Goal: Task Accomplishment & Management: Manage account settings

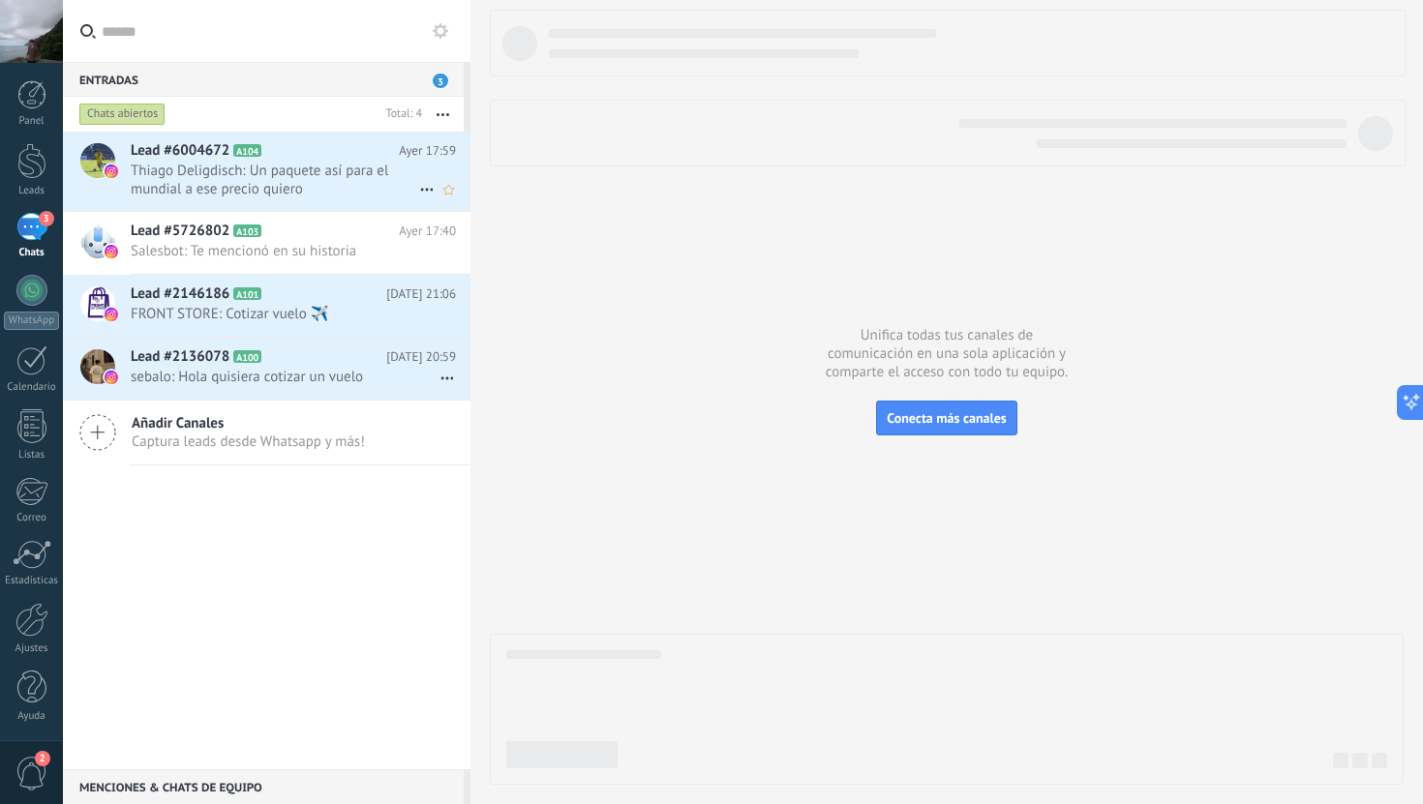
click at [318, 156] on h2 "Lead #6004672 A104" at bounding box center [265, 150] width 268 height 19
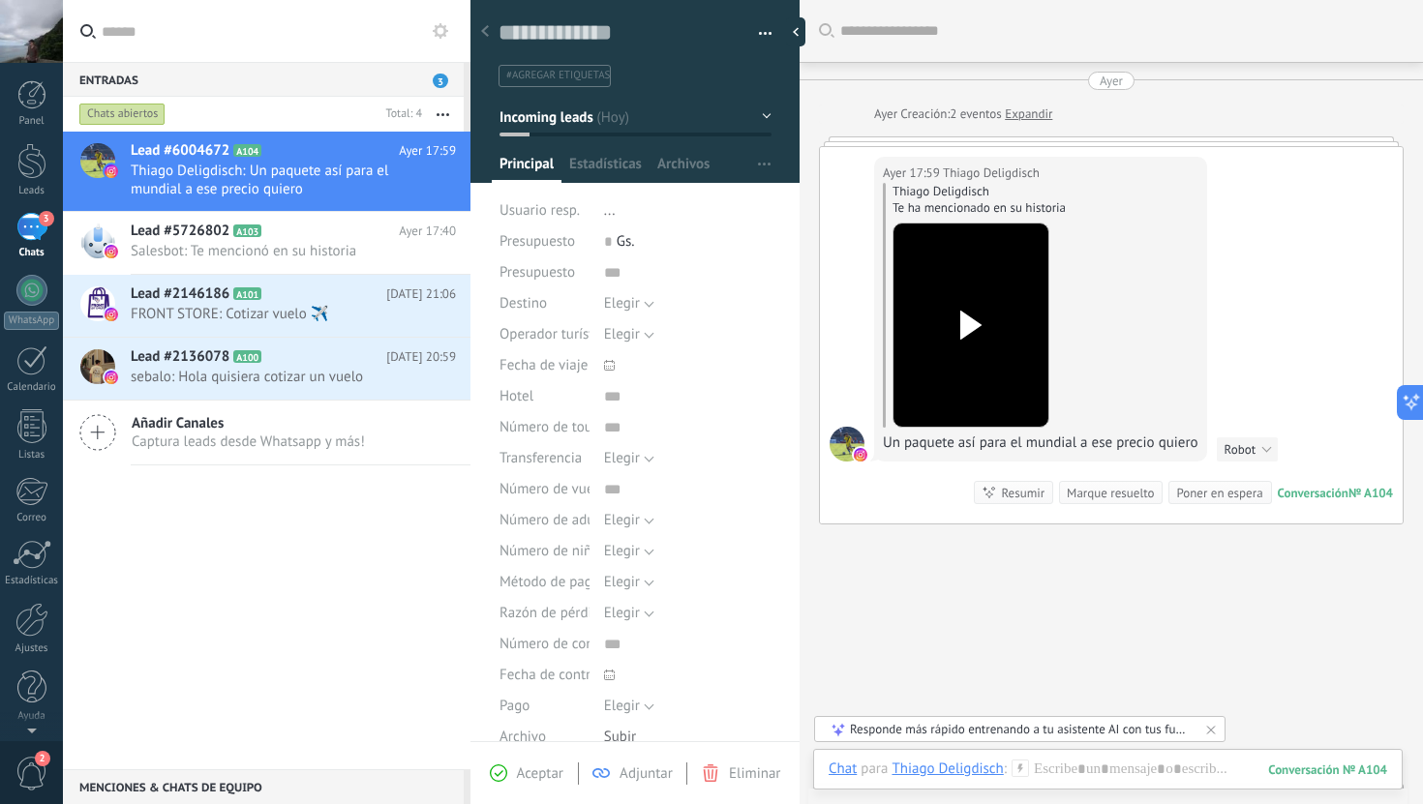
scroll to position [56, 0]
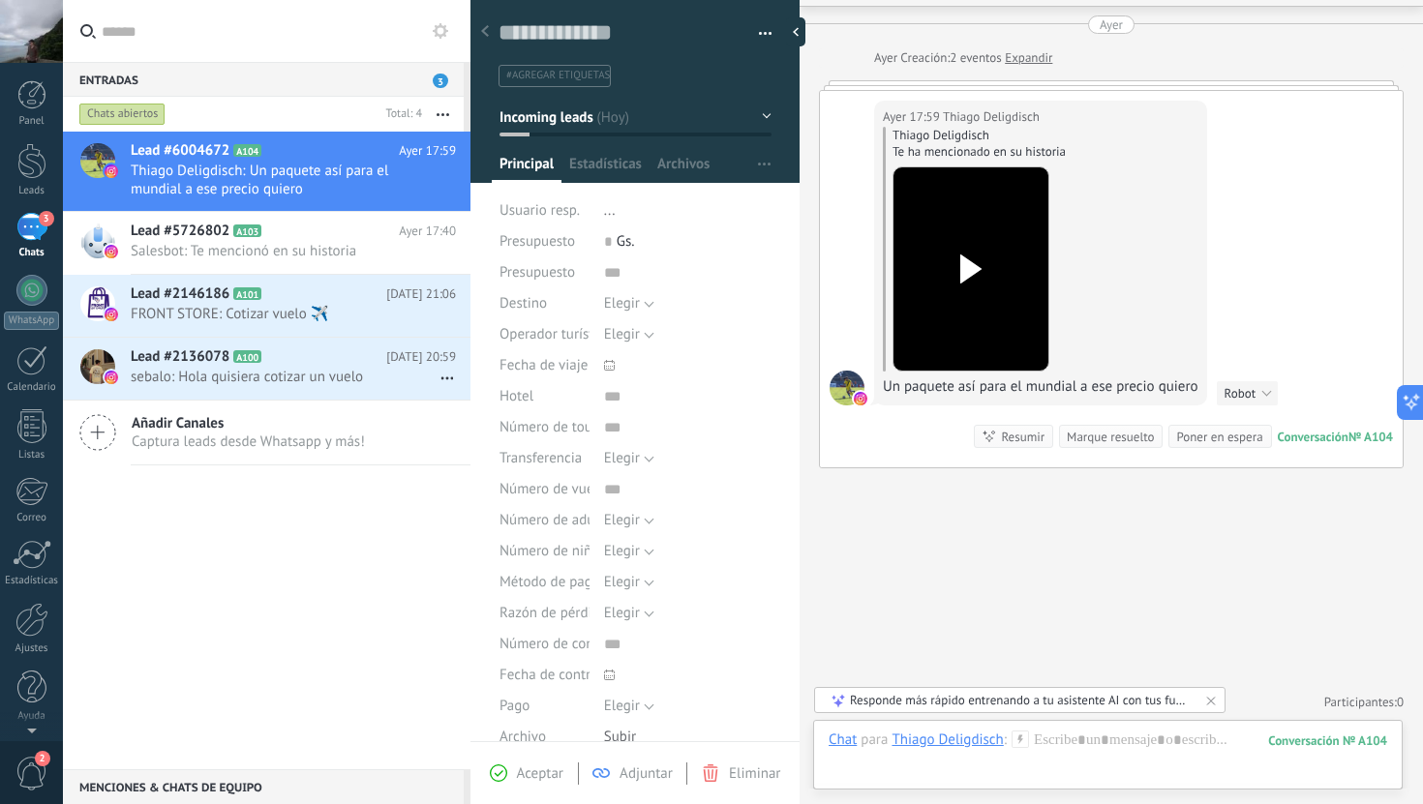
click at [985, 274] on icon at bounding box center [971, 269] width 41 height 29
click at [1169, 749] on div at bounding box center [1108, 760] width 559 height 58
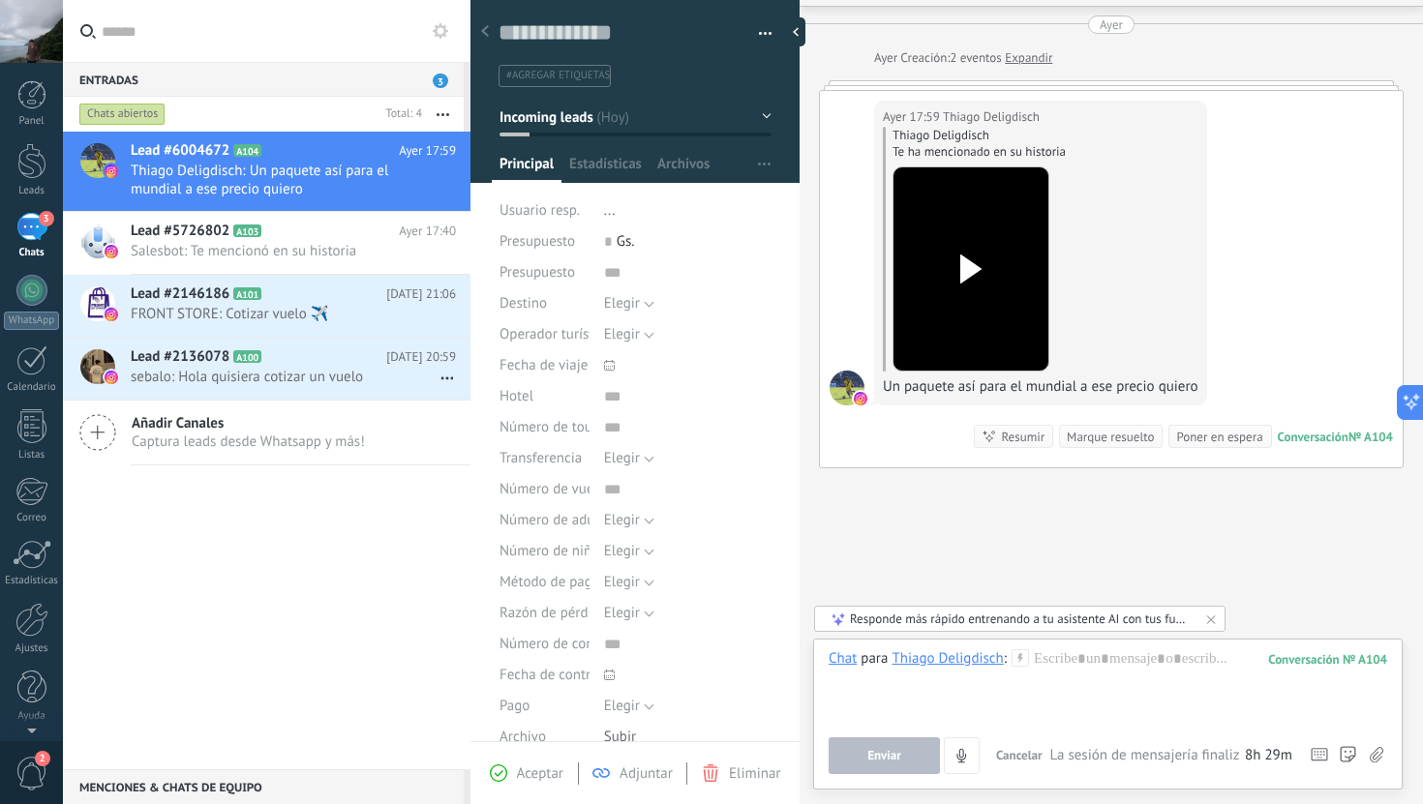
click at [1309, 592] on div "Buscar Carga más Ayer Ayer Creación: 2 eventos Expandir Ayer 17:59 Thiago Delig…" at bounding box center [1111, 375] width 623 height 863
click at [31, 766] on span "2" at bounding box center [31, 774] width 33 height 34
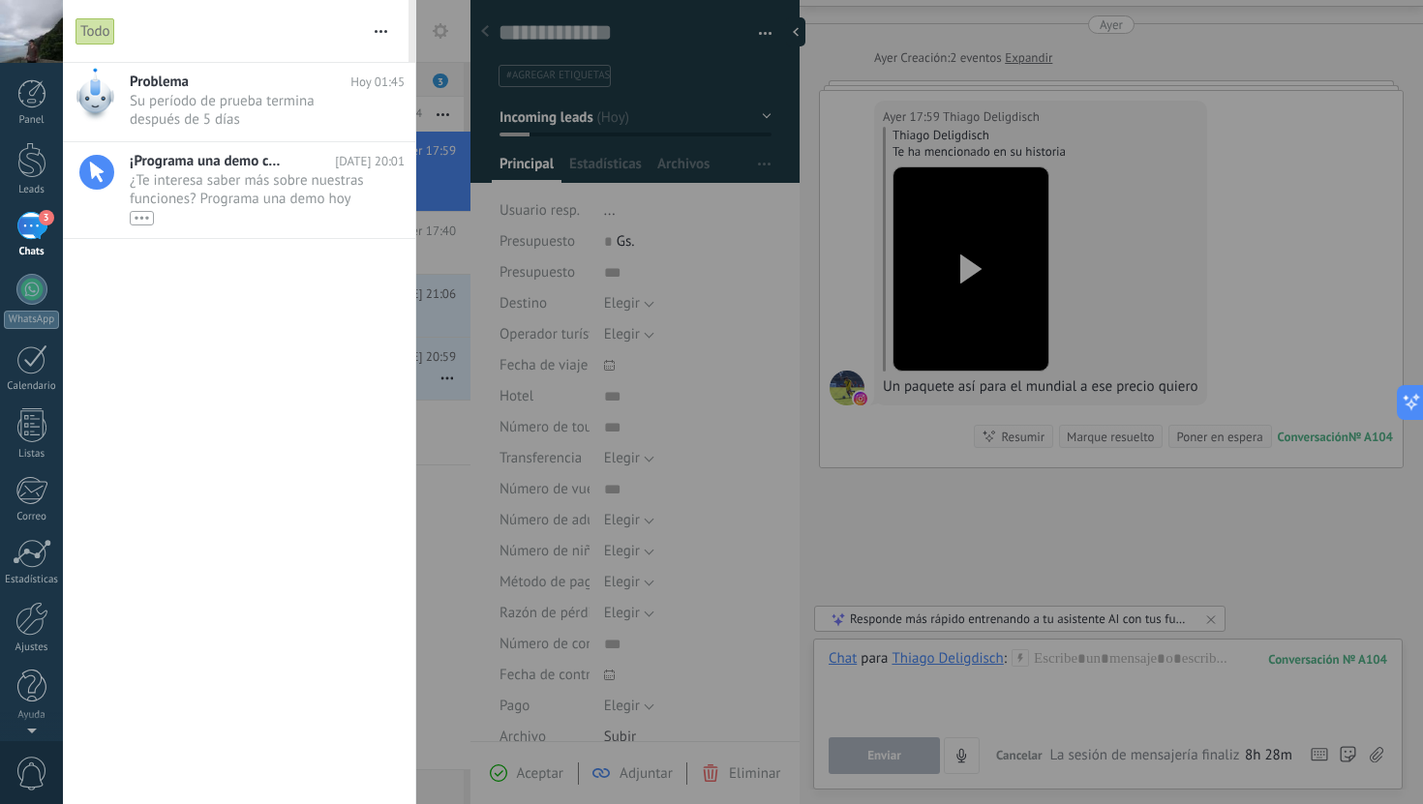
scroll to position [0, 0]
click at [508, 482] on div at bounding box center [711, 402] width 1423 height 804
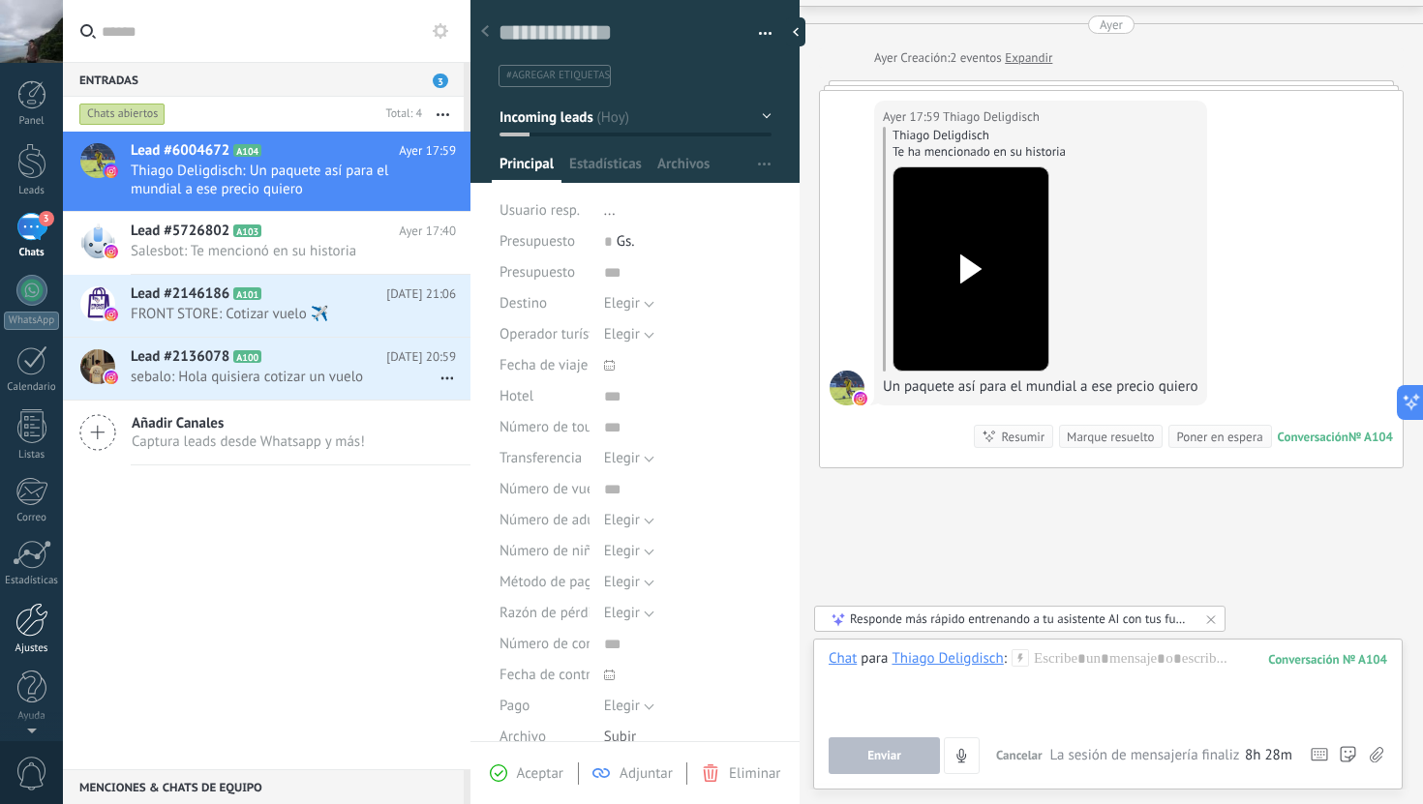
click at [44, 620] on div at bounding box center [31, 620] width 33 height 34
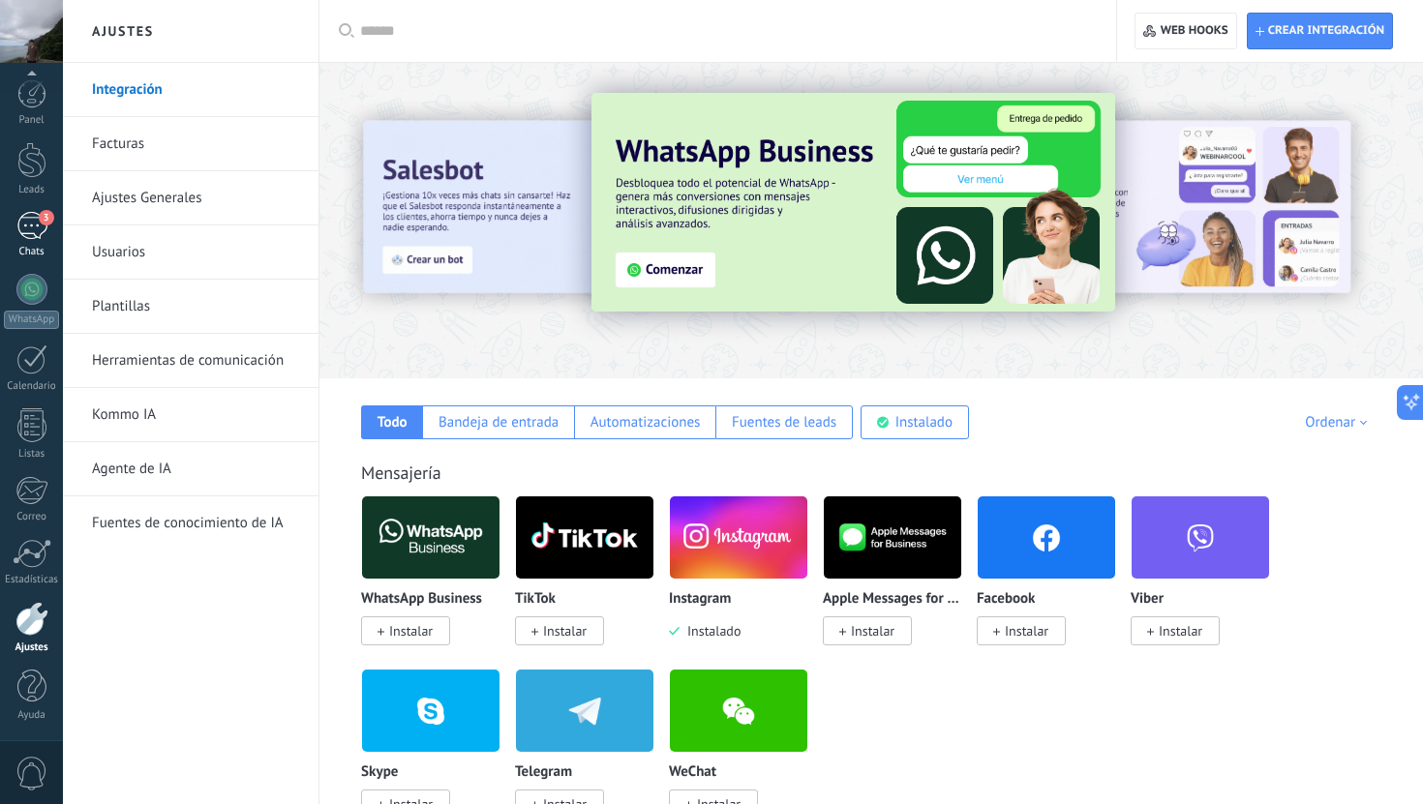
click at [35, 231] on div "3" at bounding box center [31, 226] width 31 height 28
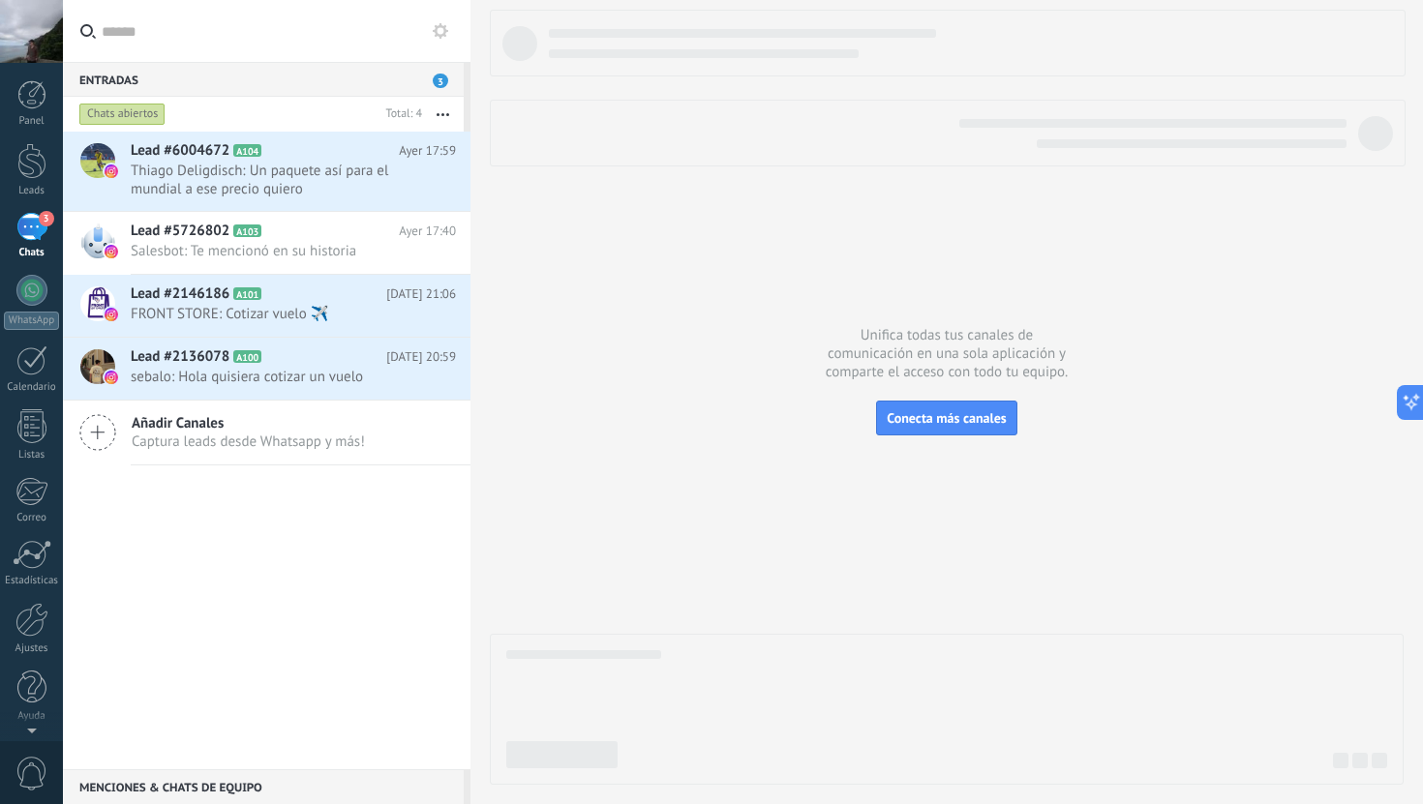
click at [358, 574] on div "Lead #6004672 A104 Ayer 17:59 Thiago Deligdisch: Un paquete así para el mundial…" at bounding box center [267, 451] width 408 height 638
click at [409, 675] on div "Lead #6004672 A104 Ayer 17:59 Thiago Deligdisch: Un paquete así para el mundial…" at bounding box center [267, 451] width 408 height 638
click at [301, 562] on div "Lead #6004672 A104 Ayer 17:59 Thiago Deligdisch: Un paquete así para el mundial…" at bounding box center [267, 451] width 408 height 638
click at [189, 565] on div "Lead #6004672 A104 Ayer 17:59 Thiago Deligdisch: Un paquete así para el mundial…" at bounding box center [267, 451] width 408 height 638
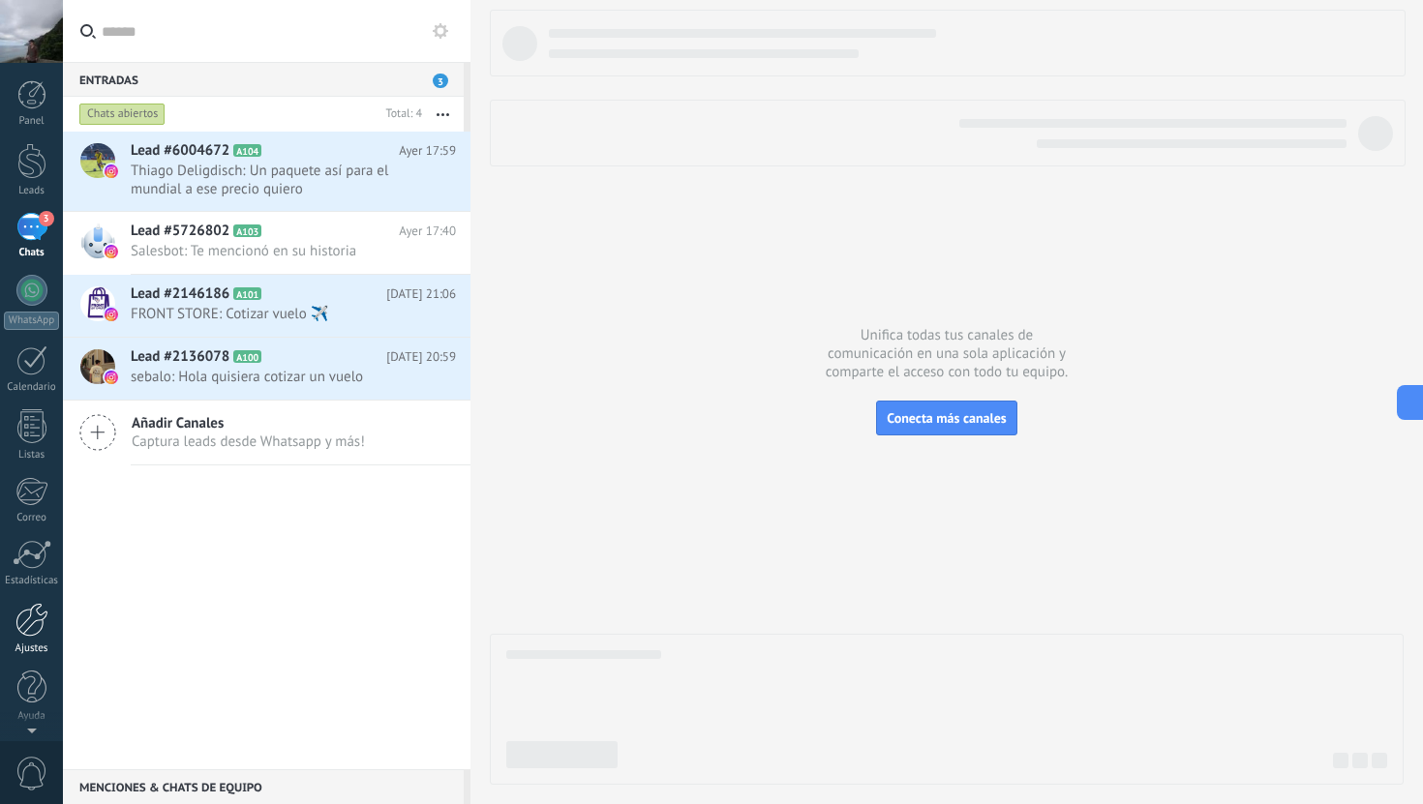
click at [22, 636] on div at bounding box center [31, 620] width 33 height 34
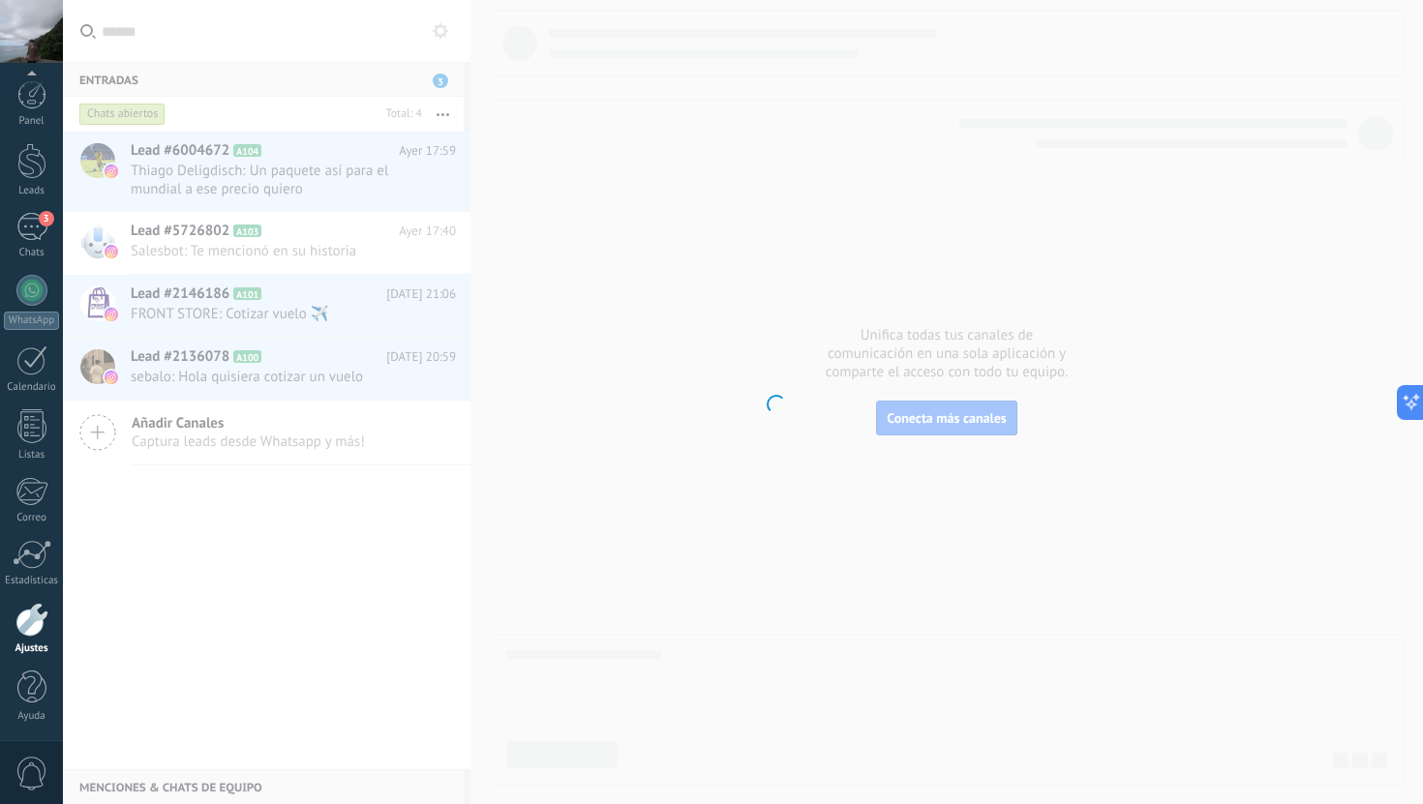
scroll to position [1, 0]
click at [22, 636] on link "Ajustes" at bounding box center [31, 628] width 63 height 52
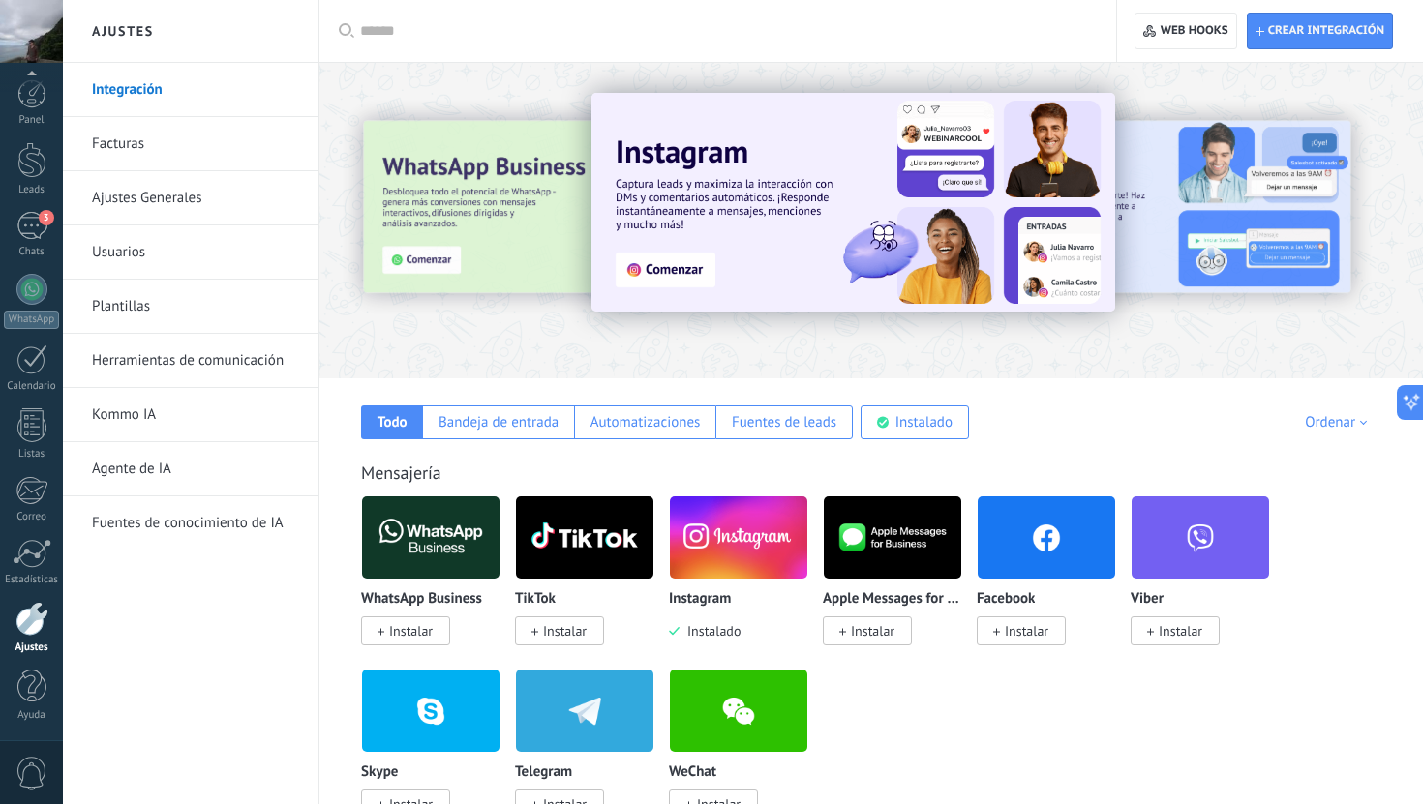
click at [25, 205] on div "Panel Leads 3 Chats WhatsApp Clientes" at bounding box center [31, 410] width 63 height 662
click at [39, 229] on div "3" at bounding box center [31, 226] width 31 height 28
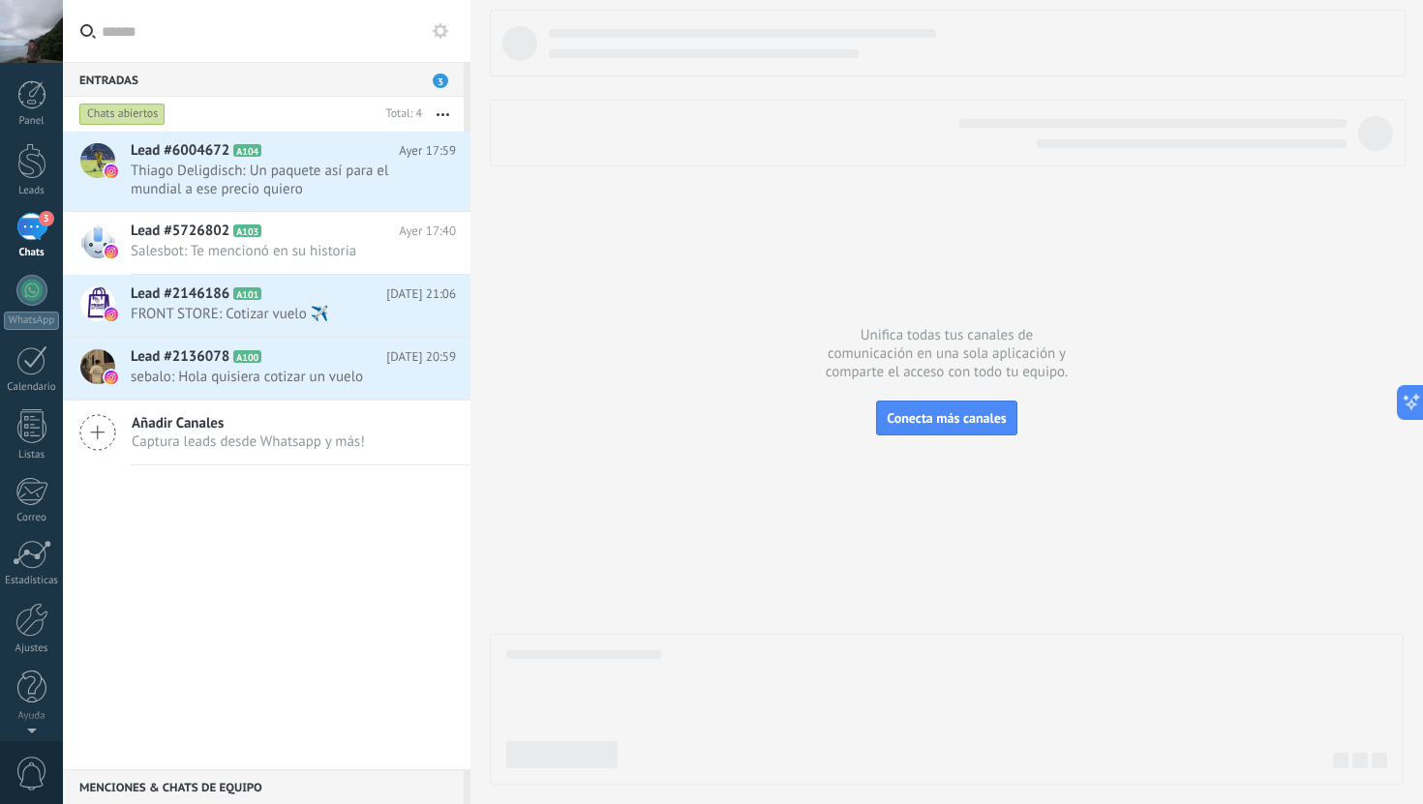
click at [775, 362] on div at bounding box center [947, 397] width 914 height 775
